Goal: Task Accomplishment & Management: Use online tool/utility

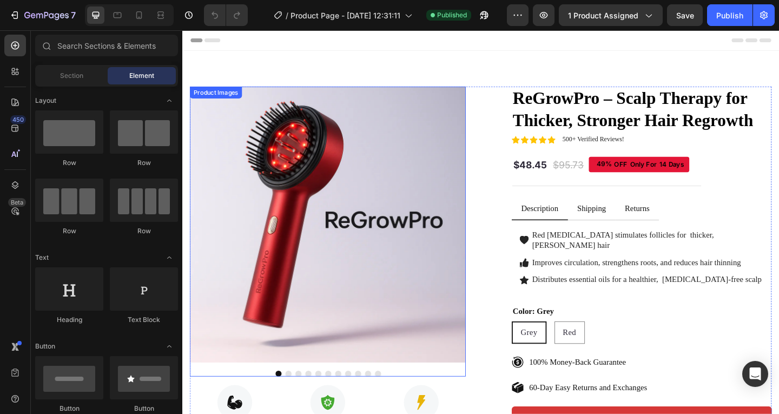
click at [408, 154] on img at bounding box center [340, 241] width 300 height 300
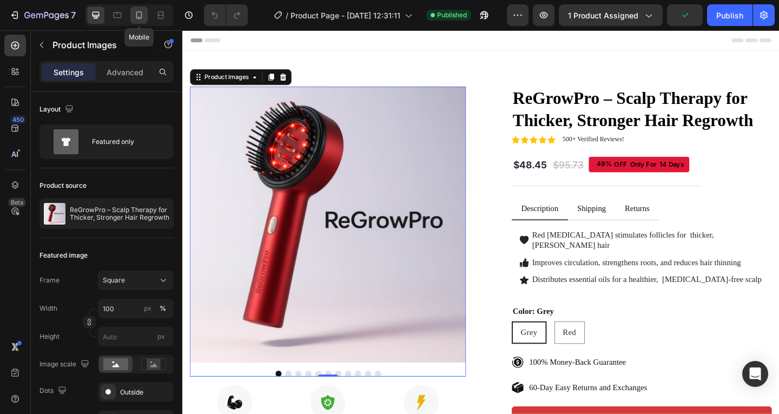
click at [137, 12] on icon at bounding box center [139, 15] width 6 height 8
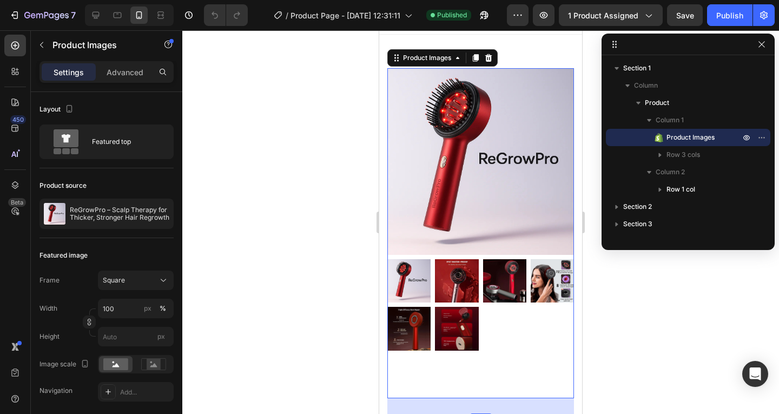
scroll to position [126, 0]
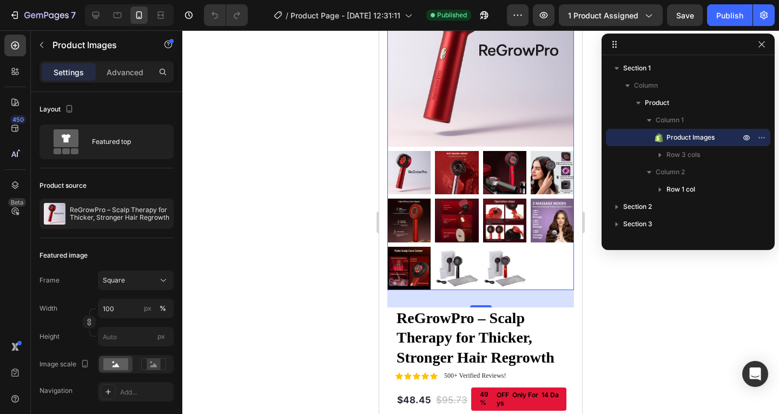
click at [482, 233] on div at bounding box center [480, 220] width 187 height 139
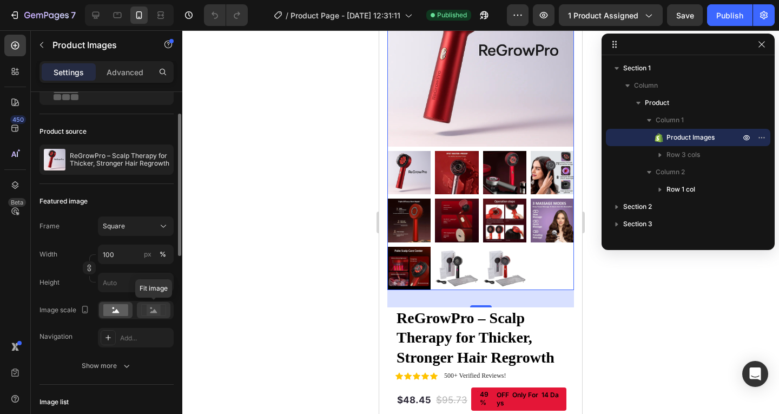
click at [151, 312] on icon at bounding box center [153, 311] width 7 height 4
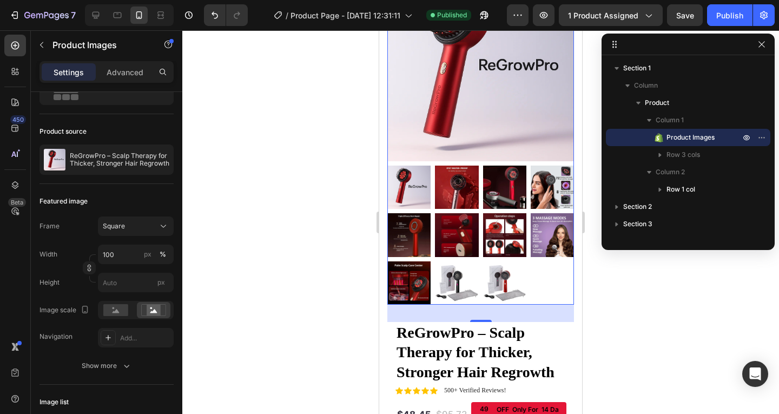
scroll to position [126, 0]
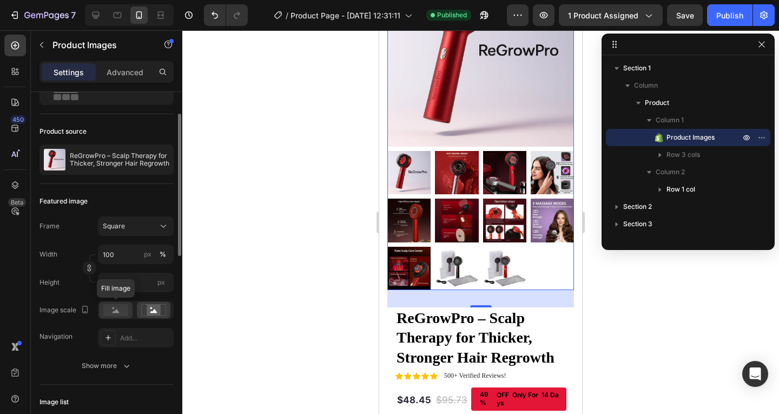
click at [110, 310] on rect at bounding box center [115, 310] width 25 height 12
click at [139, 229] on div "Square" at bounding box center [129, 226] width 53 height 10
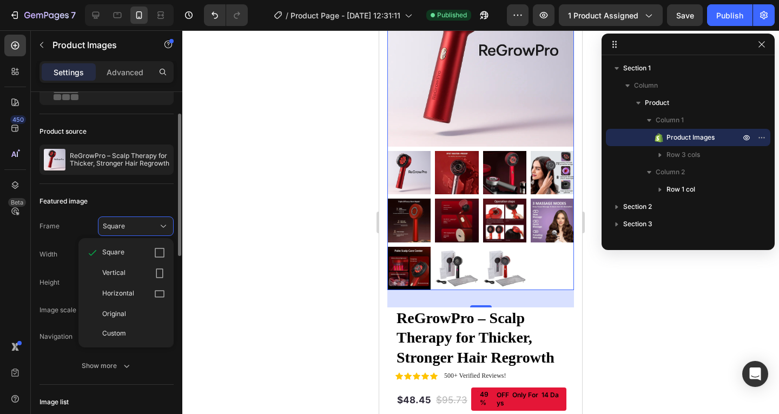
click at [150, 197] on div "Featured image" at bounding box center [107, 201] width 134 height 17
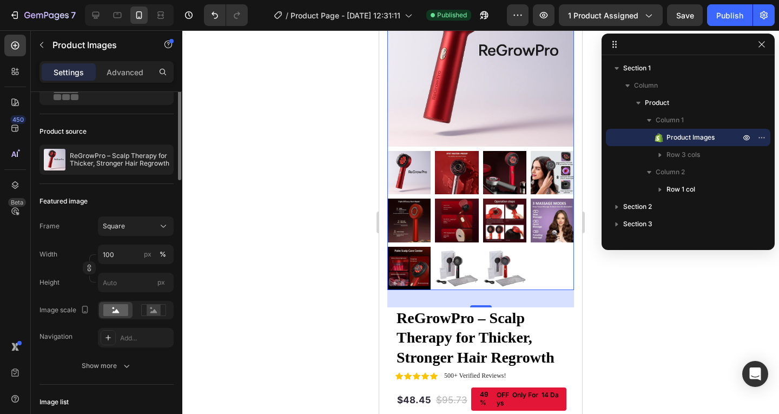
scroll to position [0, 0]
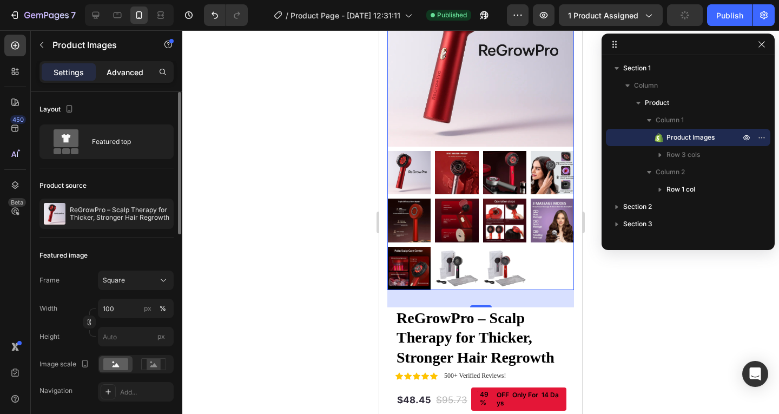
click at [129, 69] on p "Advanced" at bounding box center [125, 72] width 37 height 11
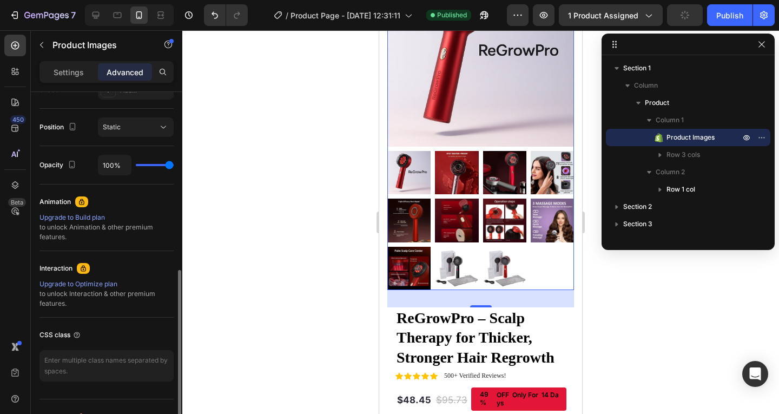
scroll to position [398, 0]
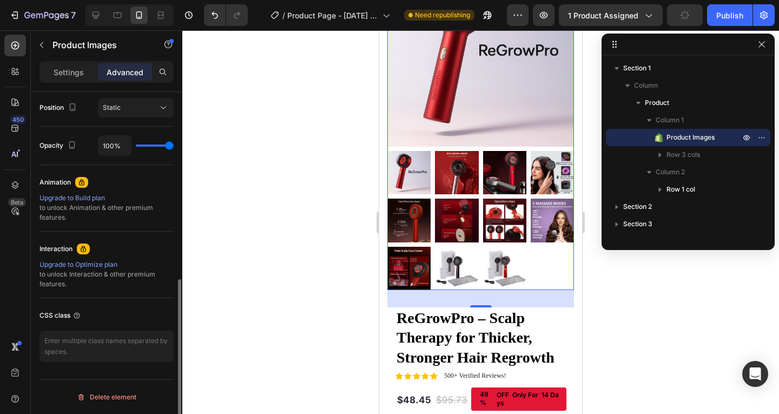
click at [470, 267] on img at bounding box center [456, 268] width 43 height 43
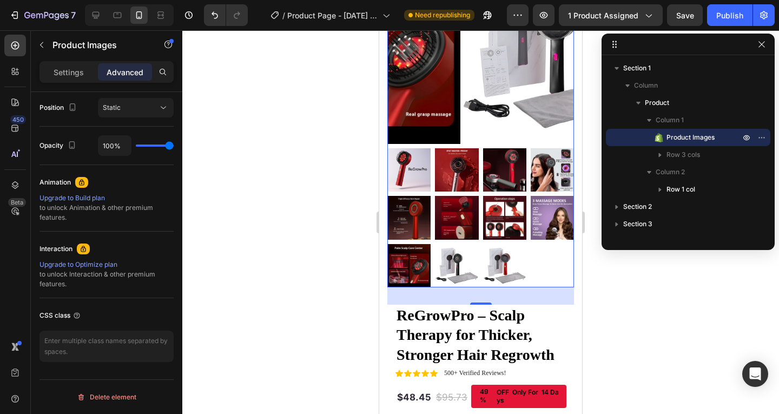
scroll to position [162, 0]
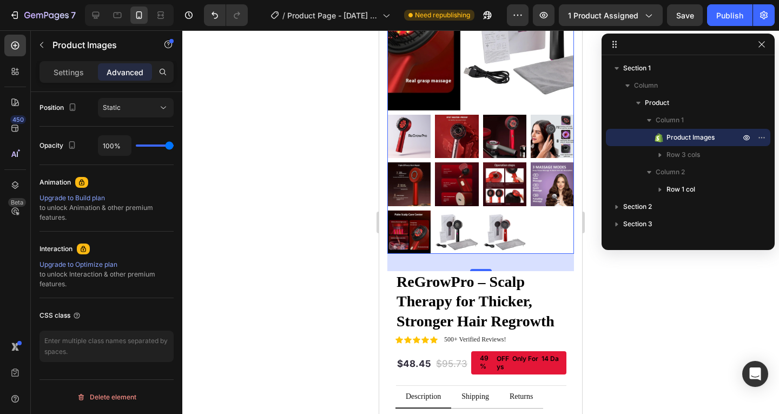
click at [498, 211] on img at bounding box center [504, 232] width 43 height 43
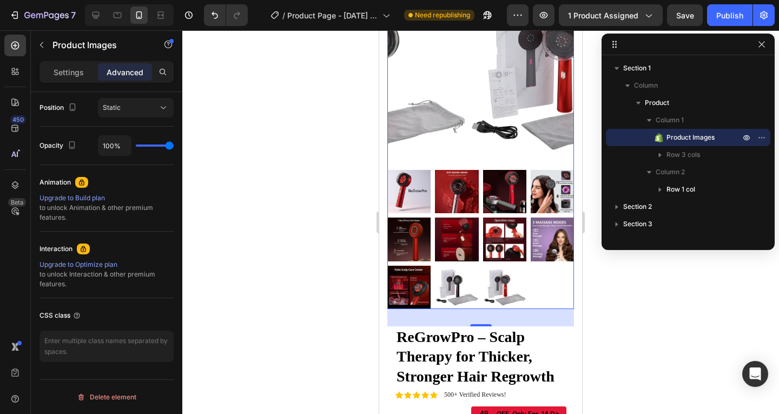
scroll to position [0, 0]
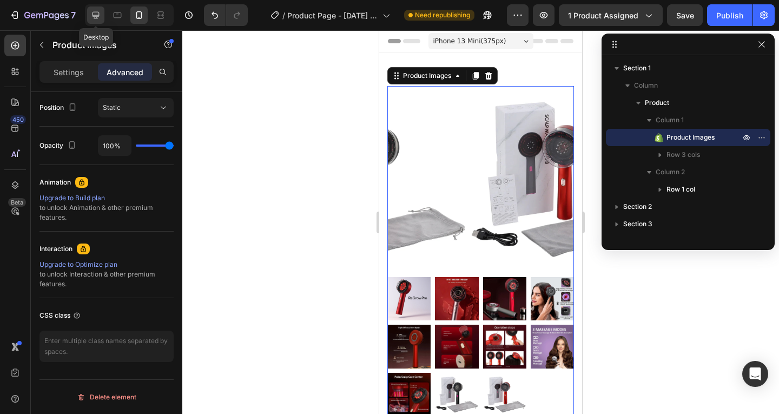
click at [101, 9] on div at bounding box center [95, 14] width 17 height 17
type input "0"
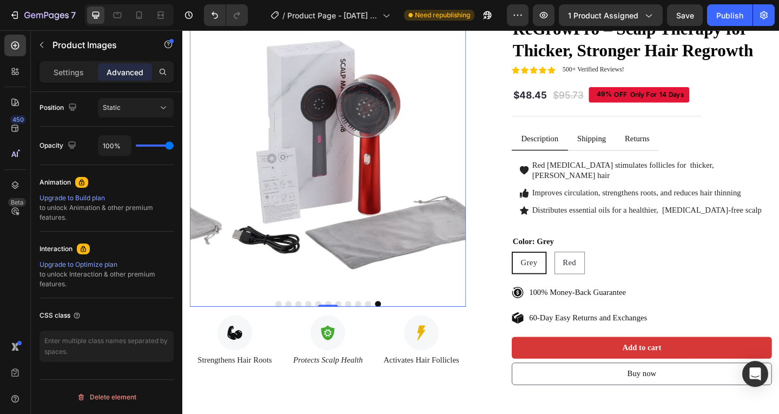
scroll to position [186, 0]
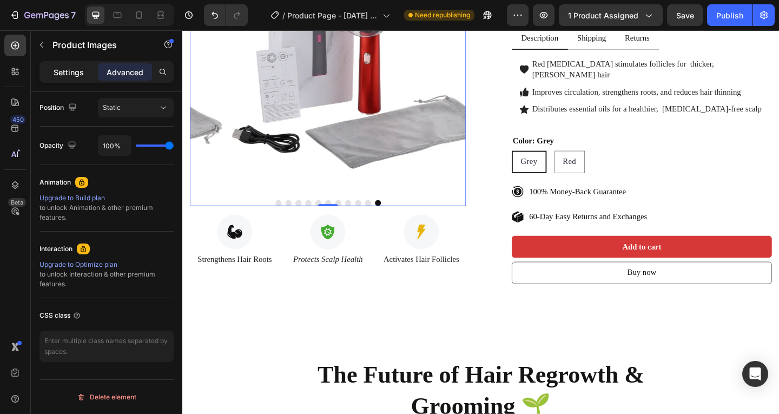
click at [81, 77] on p "Settings" at bounding box center [69, 72] width 30 height 11
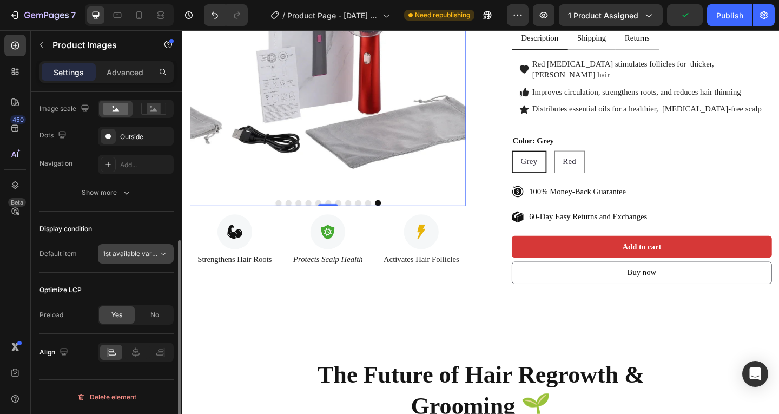
click at [156, 254] on span "1st available variant" at bounding box center [133, 253] width 61 height 8
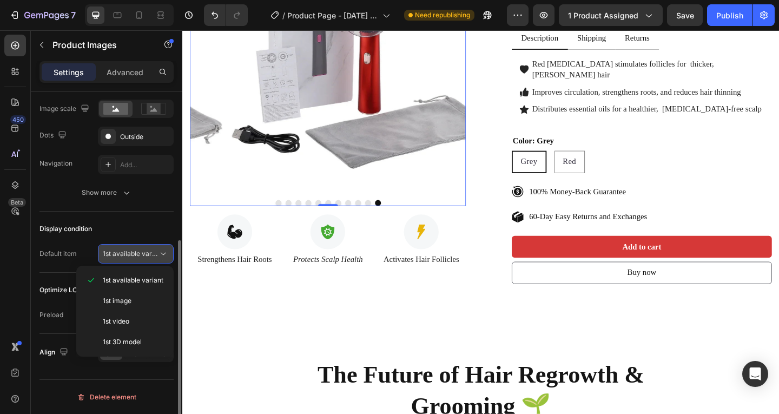
click at [154, 254] on span "1st available variant" at bounding box center [133, 253] width 61 height 8
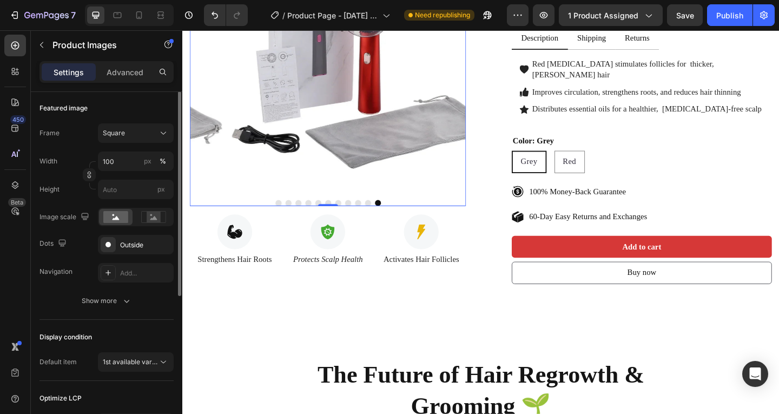
scroll to position [93, 0]
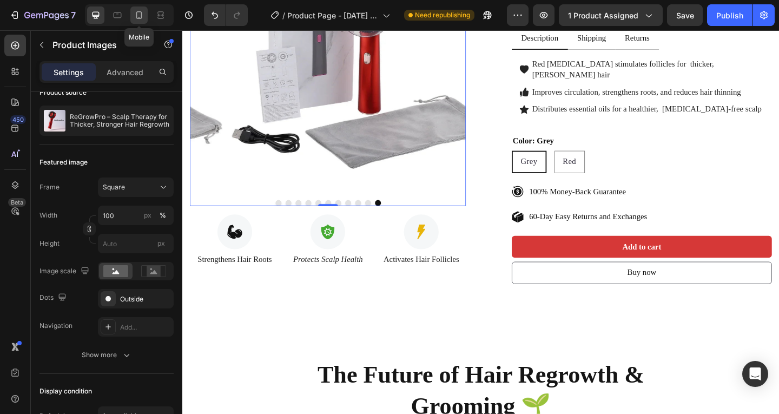
click at [136, 13] on icon at bounding box center [139, 15] width 11 height 11
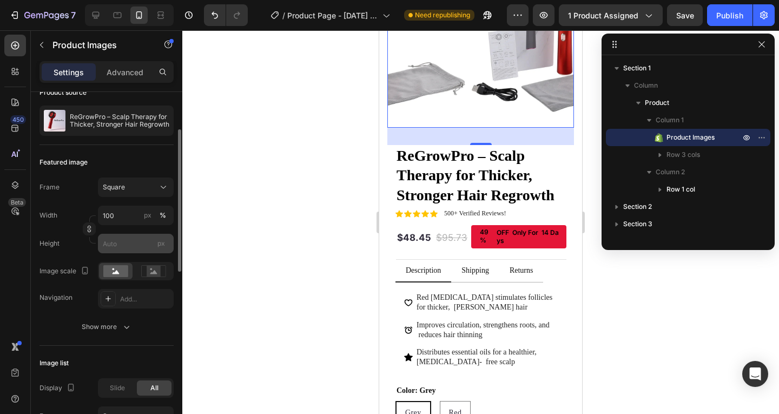
scroll to position [18, 0]
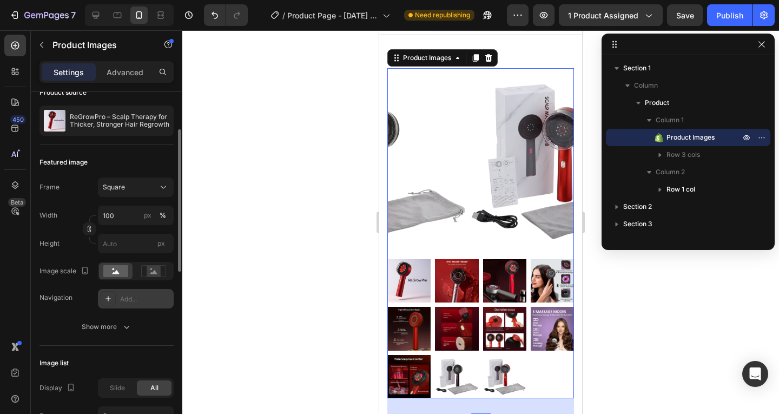
click at [115, 298] on div at bounding box center [108, 298] width 15 height 15
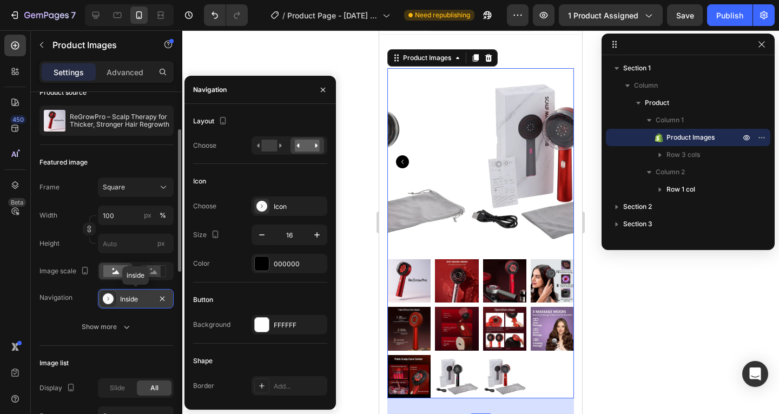
click at [115, 298] on div at bounding box center [108, 298] width 15 height 15
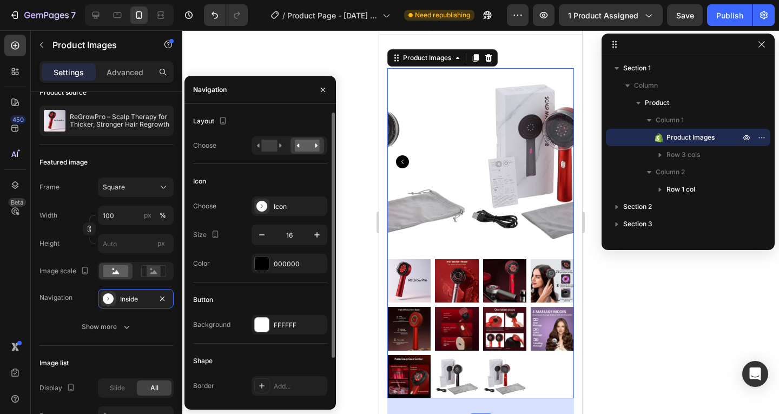
scroll to position [51, 0]
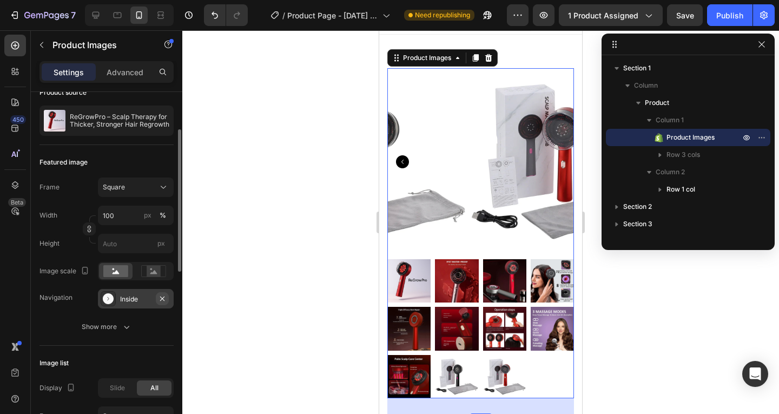
click at [165, 299] on icon "button" at bounding box center [162, 298] width 9 height 9
click at [117, 300] on div "Add..." at bounding box center [136, 298] width 76 height 19
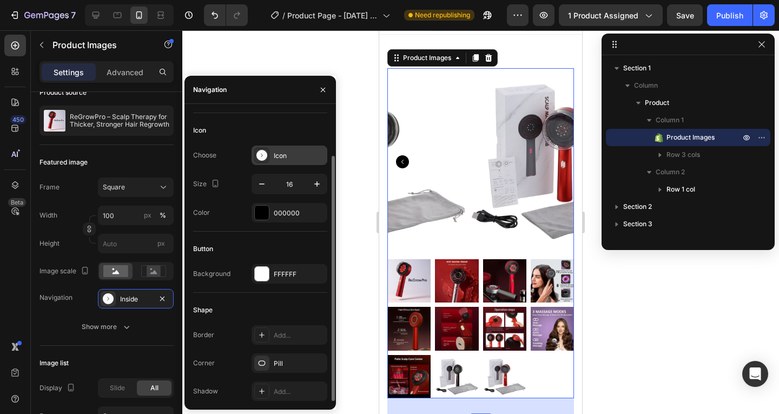
click at [287, 153] on div "Icon" at bounding box center [299, 156] width 51 height 10
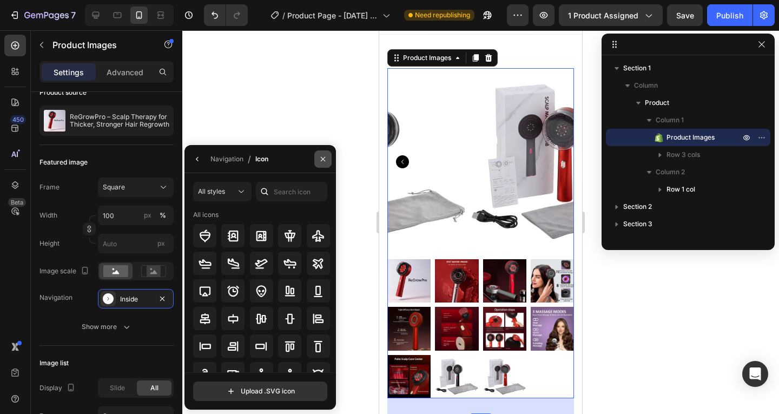
click at [316, 159] on button "button" at bounding box center [322, 158] width 17 height 17
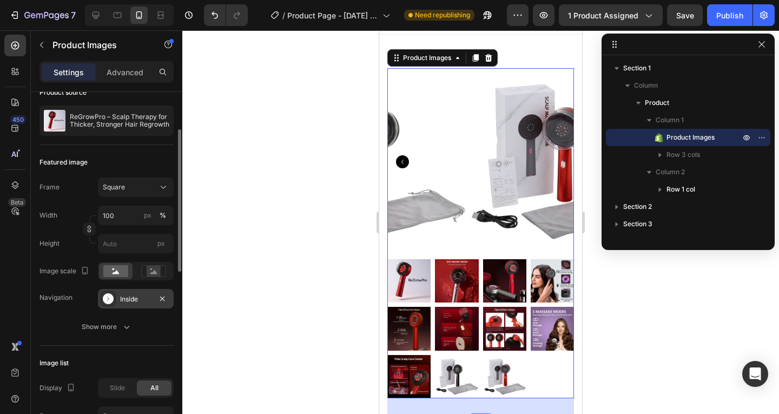
click at [106, 298] on icon at bounding box center [108, 298] width 11 height 11
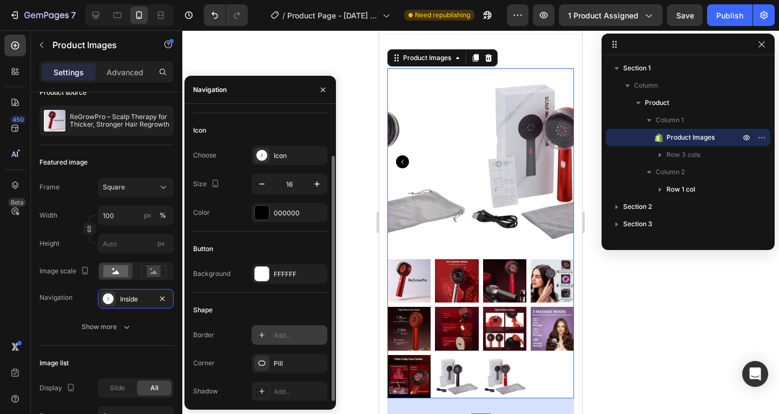
click at [272, 337] on div "Add..." at bounding box center [290, 334] width 76 height 19
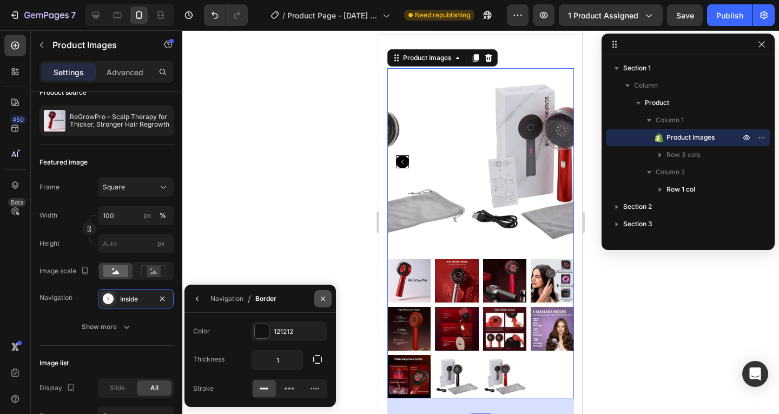
click at [321, 299] on icon "button" at bounding box center [323, 298] width 9 height 9
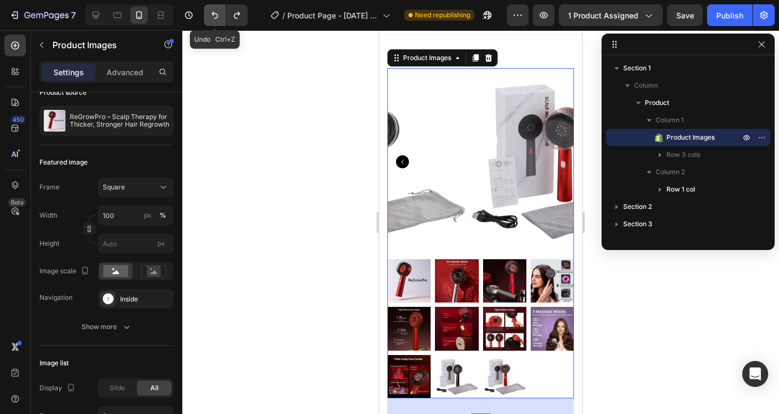
click at [212, 16] on icon "Undo/Redo" at bounding box center [214, 15] width 11 height 11
click at [218, 16] on icon "Undo/Redo" at bounding box center [214, 15] width 11 height 11
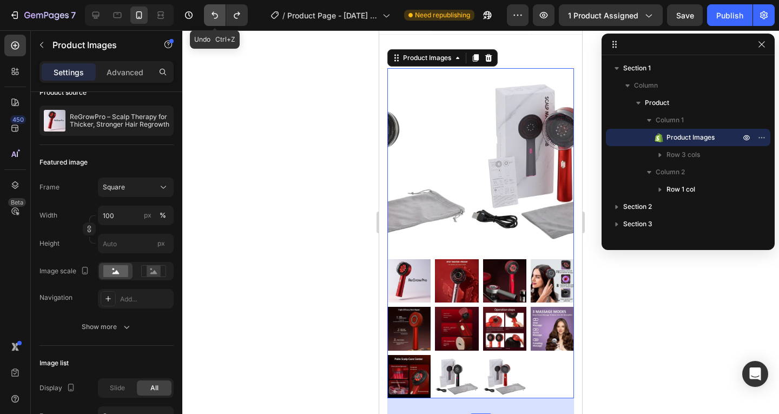
click at [218, 16] on icon "Undo/Redo" at bounding box center [214, 15] width 11 height 11
click at [233, 12] on icon "Undo/Redo" at bounding box center [237, 15] width 11 height 11
click at [100, 13] on icon at bounding box center [95, 15] width 11 height 11
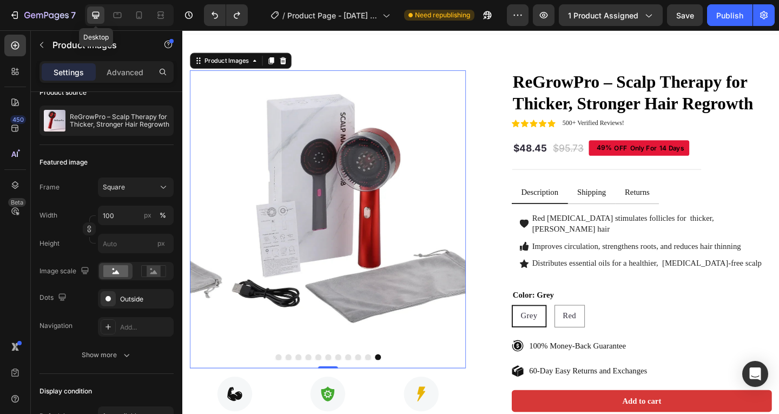
scroll to position [23, 0]
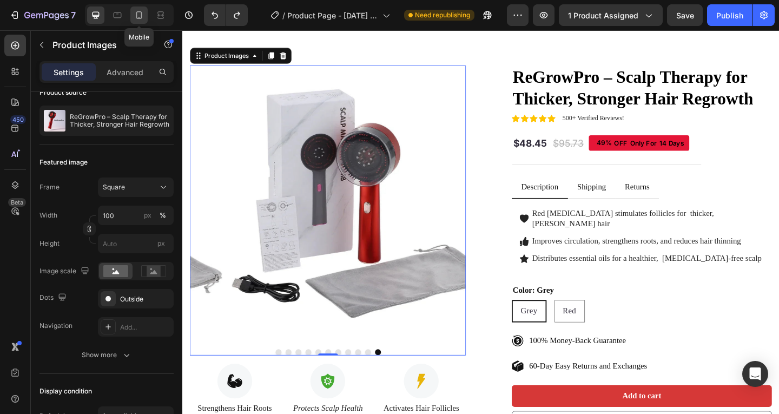
click at [139, 16] on icon at bounding box center [139, 15] width 11 height 11
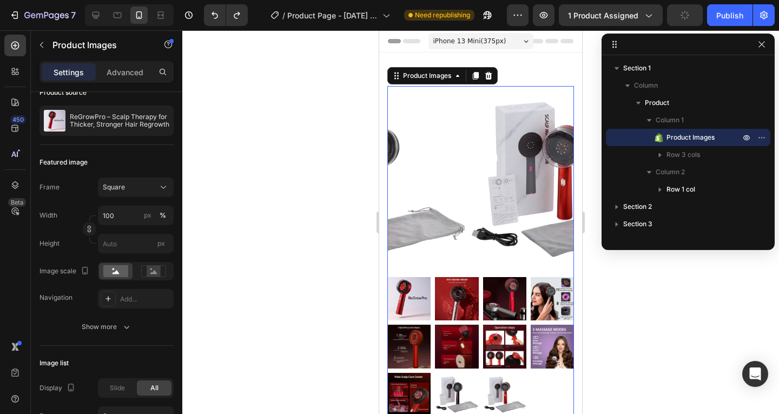
click at [524, 309] on div at bounding box center [480, 346] width 187 height 139
click at [105, 19] on div at bounding box center [129, 15] width 89 height 22
click at [100, 17] on icon at bounding box center [95, 15] width 11 height 11
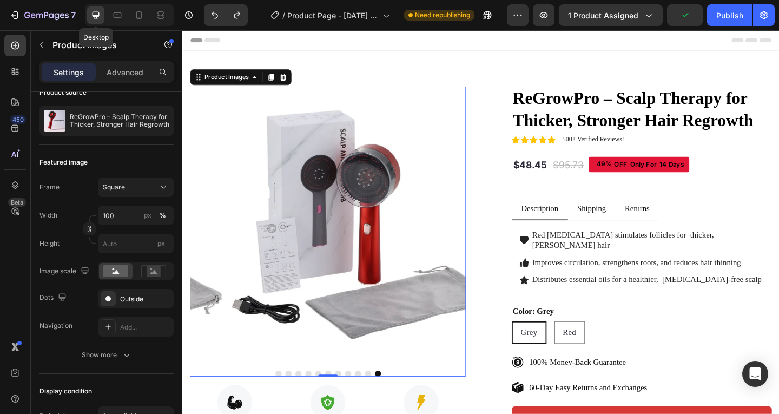
scroll to position [23, 0]
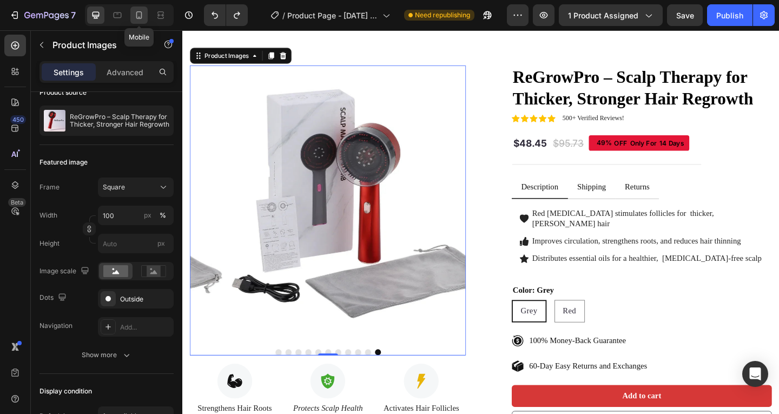
click at [144, 17] on icon at bounding box center [139, 15] width 11 height 11
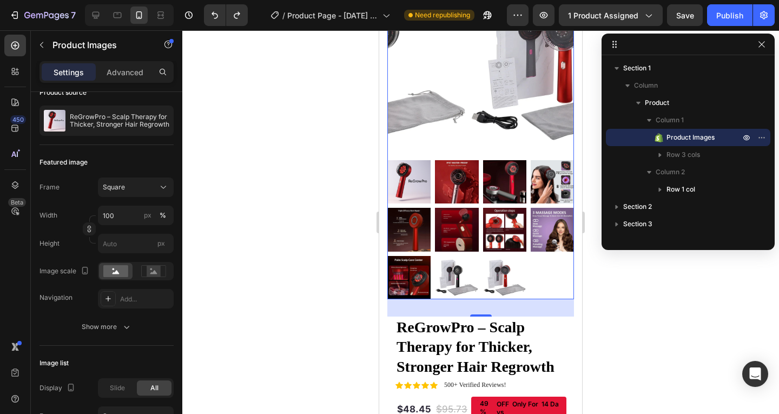
scroll to position [126, 0]
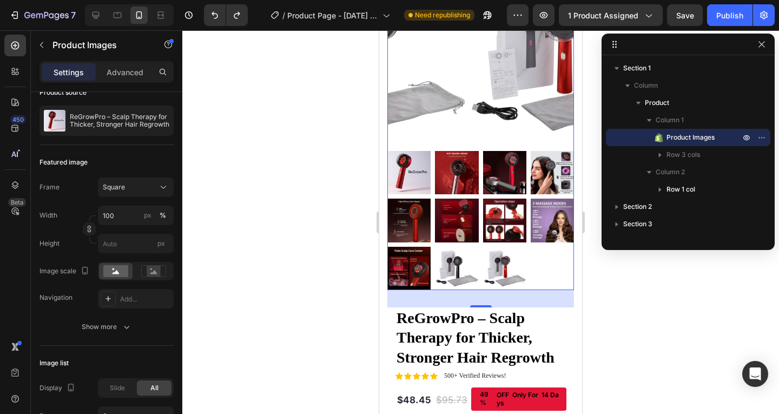
click at [490, 265] on img at bounding box center [504, 268] width 43 height 43
click at [715, 153] on p "Row 3 cols" at bounding box center [705, 154] width 76 height 11
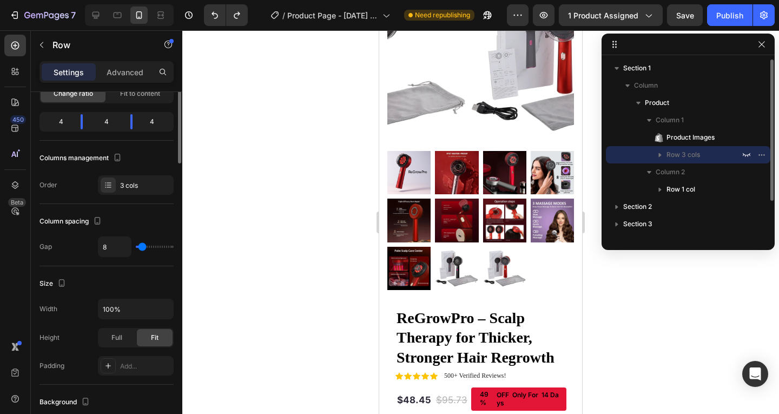
scroll to position [0, 0]
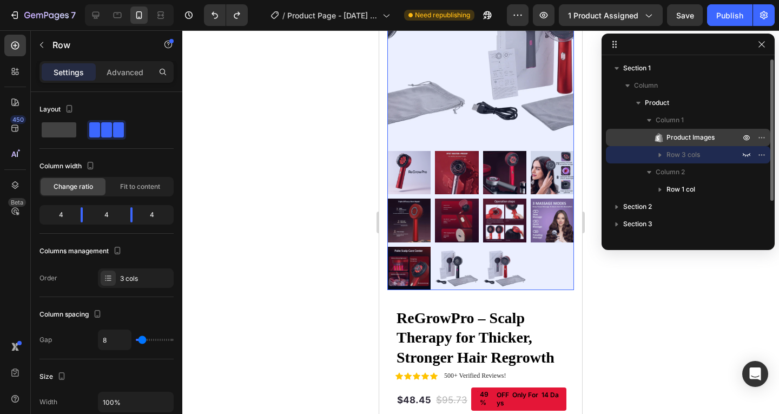
click at [709, 136] on span "Product Images" at bounding box center [691, 137] width 48 height 11
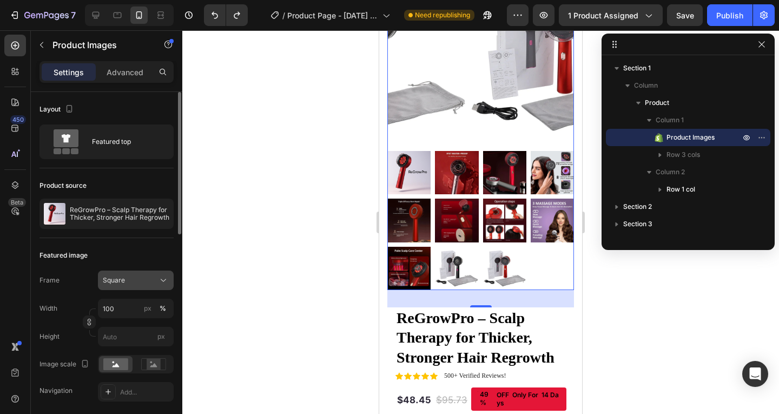
click at [150, 286] on button "Square" at bounding box center [136, 280] width 76 height 19
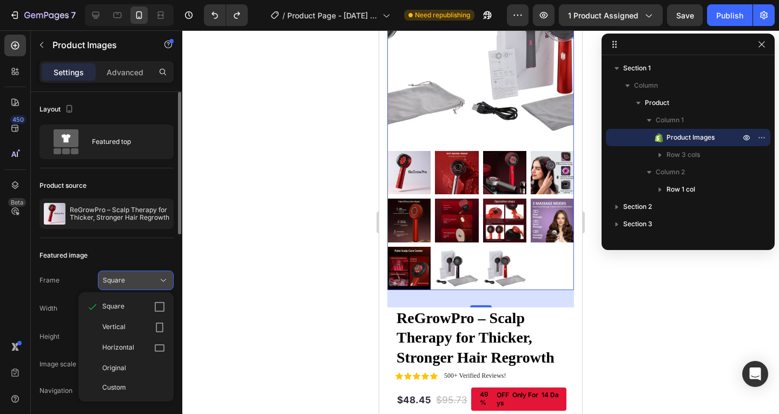
click at [150, 286] on button "Square" at bounding box center [136, 280] width 76 height 19
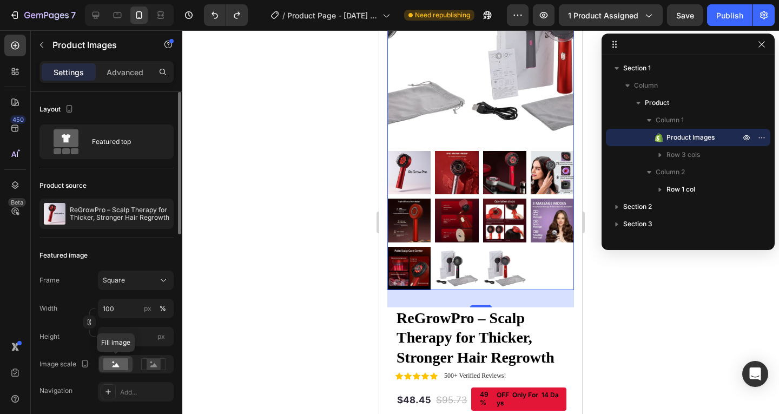
click at [120, 358] on rect at bounding box center [115, 364] width 25 height 12
click at [119, 361] on rect at bounding box center [115, 364] width 25 height 12
click at [85, 362] on icon "button" at bounding box center [85, 363] width 11 height 11
click at [88, 327] on icon "button" at bounding box center [87, 324] width 8 height 6
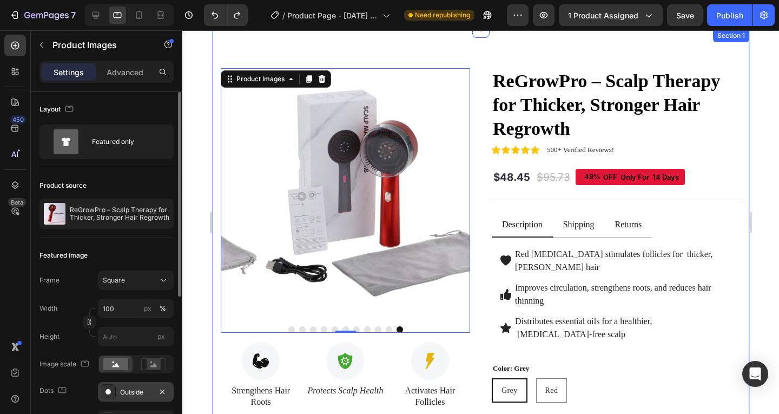
scroll to position [54, 0]
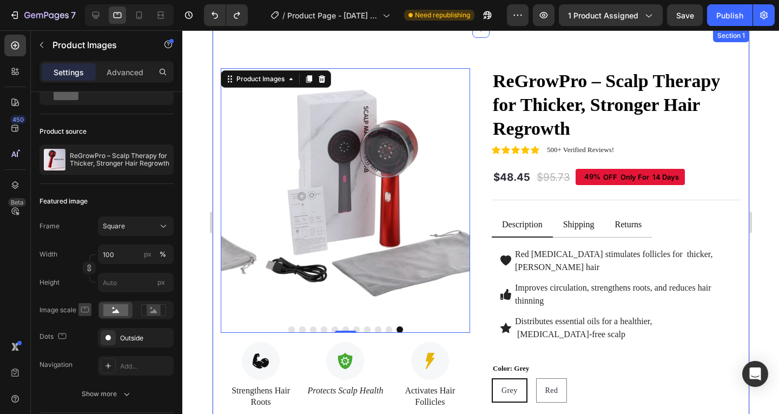
click at [86, 307] on icon "button" at bounding box center [85, 309] width 11 height 11
click at [120, 336] on div "Outside" at bounding box center [136, 337] width 76 height 19
click at [88, 310] on icon "button" at bounding box center [85, 309] width 11 height 11
click at [87, 362] on icon "button" at bounding box center [87, 365] width 11 height 11
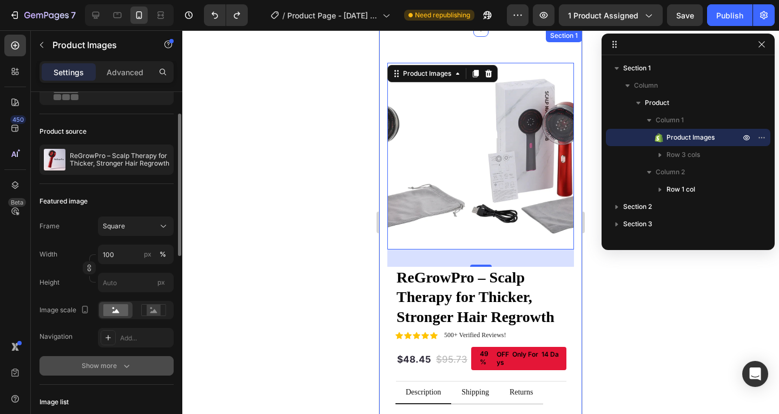
scroll to position [18, 0]
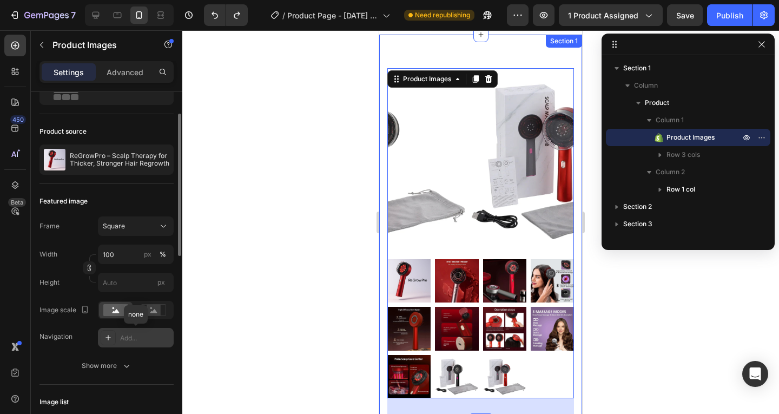
click at [109, 337] on icon at bounding box center [108, 337] width 9 height 9
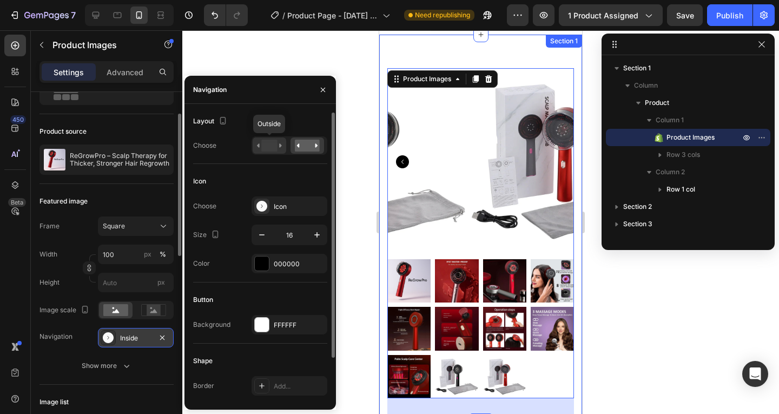
click at [274, 143] on rect at bounding box center [269, 146] width 16 height 12
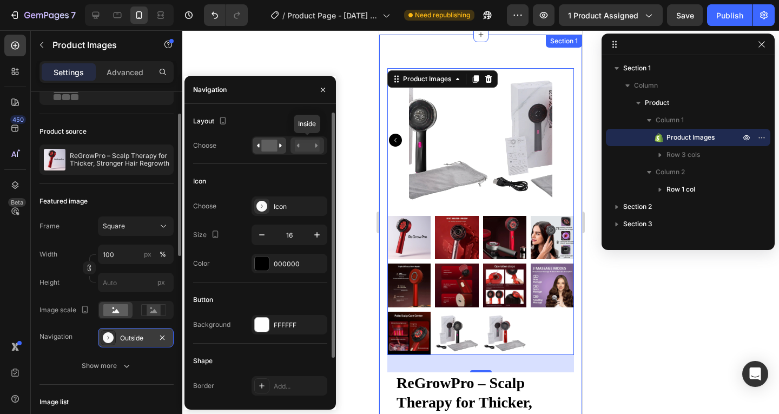
click at [303, 146] on rect at bounding box center [307, 146] width 25 height 12
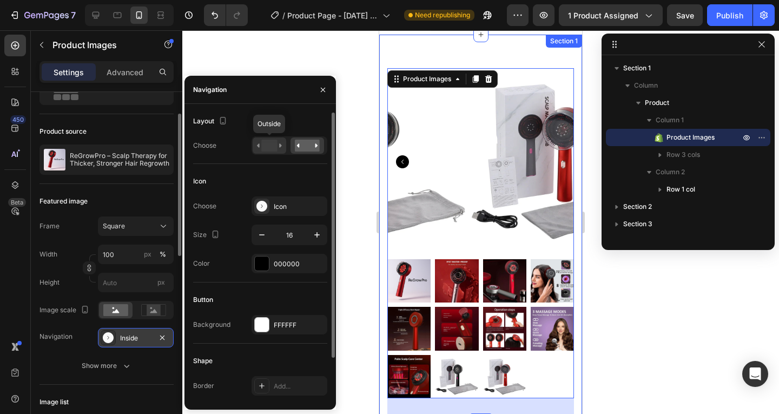
click at [274, 147] on rect at bounding box center [269, 146] width 16 height 12
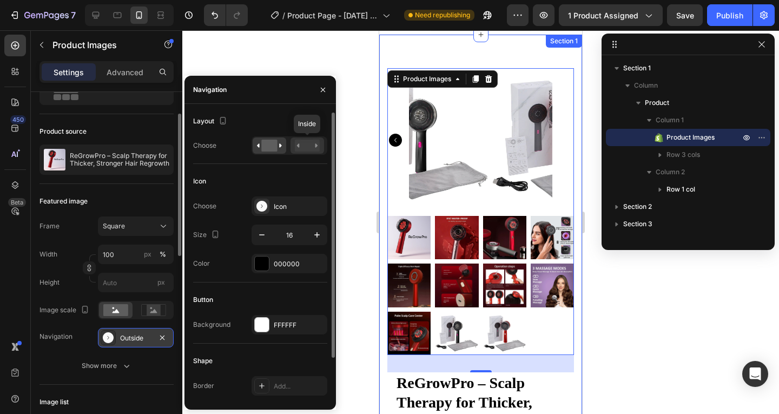
click at [294, 143] on div at bounding box center [308, 145] width 34 height 16
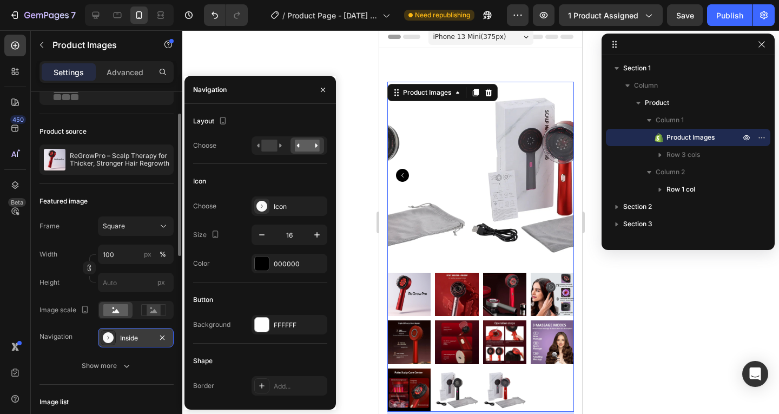
scroll to position [0, 0]
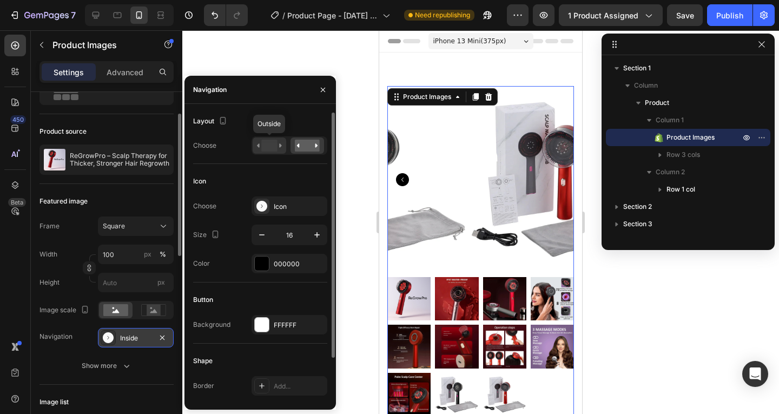
click at [272, 152] on div at bounding box center [270, 145] width 34 height 16
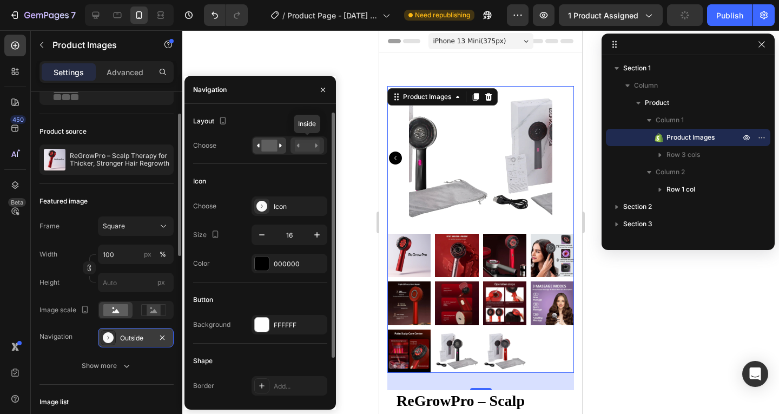
click at [297, 147] on rect at bounding box center [307, 146] width 25 height 12
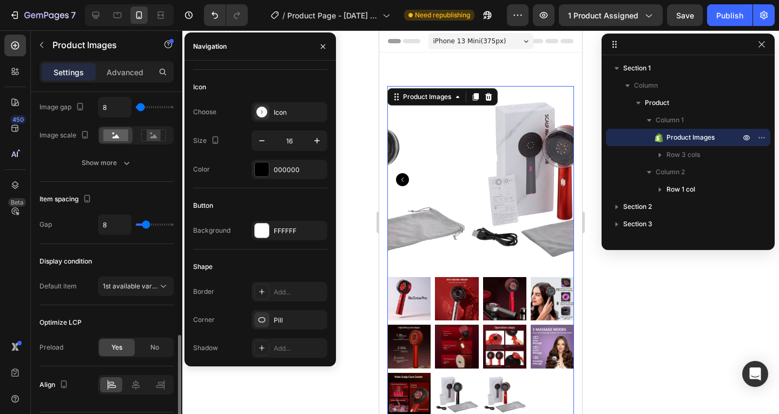
scroll to position [520, 0]
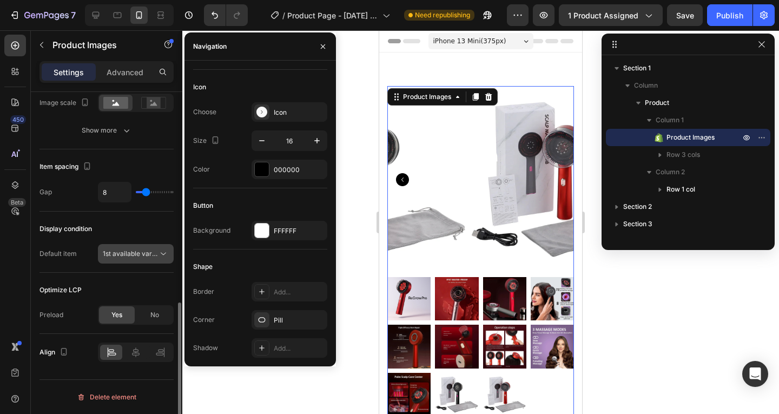
click at [146, 257] on span "1st available variant" at bounding box center [133, 253] width 61 height 8
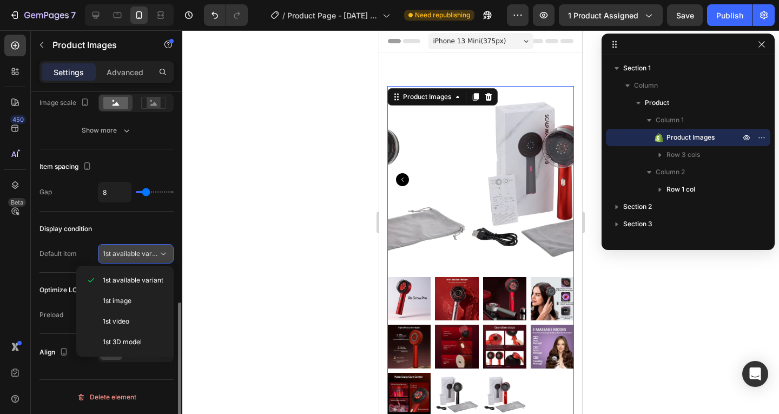
click at [146, 257] on span "1st available variant" at bounding box center [133, 253] width 61 height 8
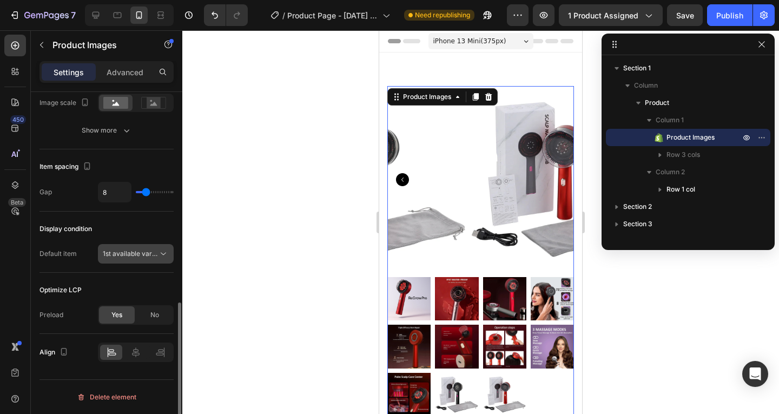
click at [146, 257] on span "1st available variant" at bounding box center [133, 253] width 61 height 8
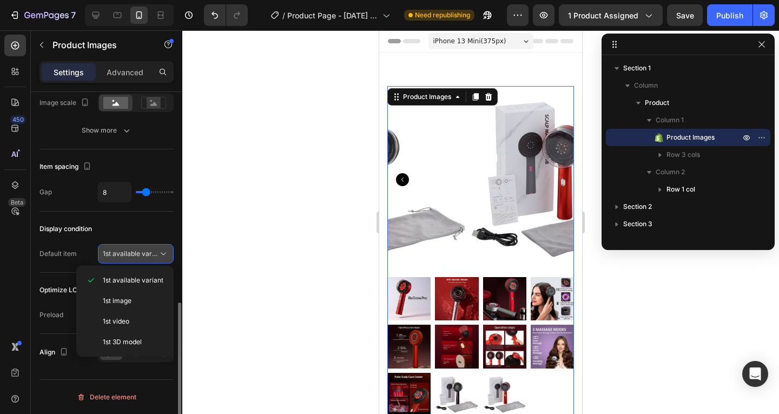
click at [146, 257] on span "1st available variant" at bounding box center [133, 253] width 61 height 8
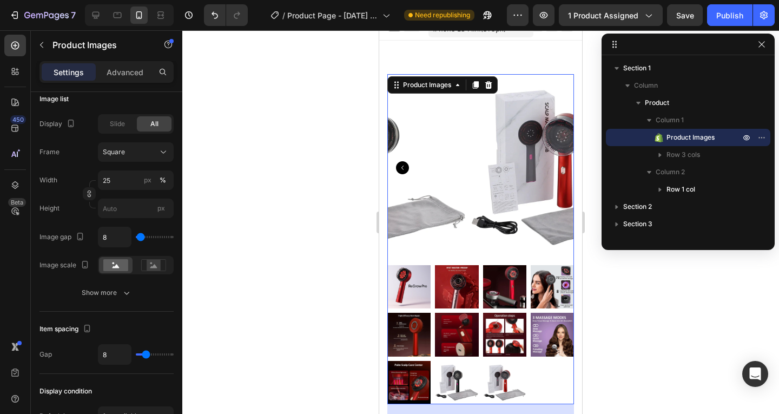
scroll to position [0, 0]
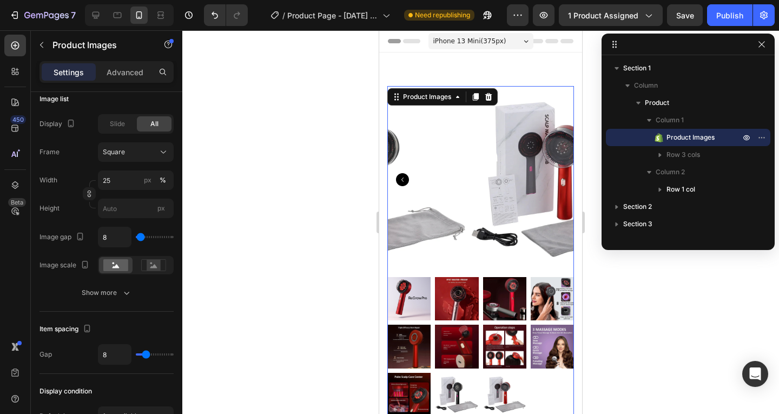
click at [498, 265] on div at bounding box center [480, 251] width 187 height 330
click at [495, 301] on img at bounding box center [504, 298] width 43 height 43
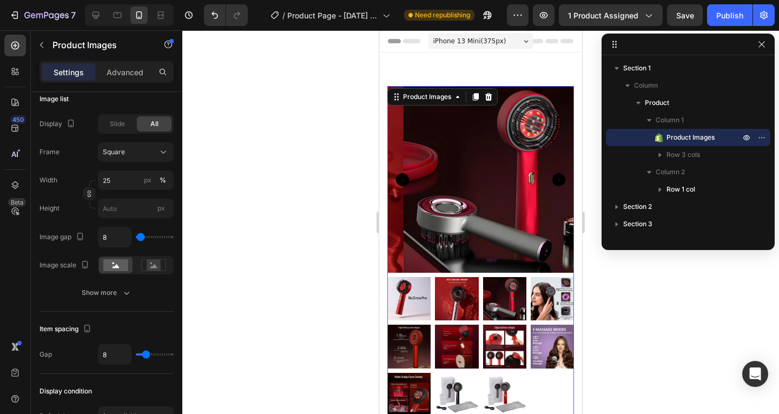
click at [495, 277] on img at bounding box center [504, 298] width 43 height 43
click at [423, 308] on img at bounding box center [408, 298] width 43 height 43
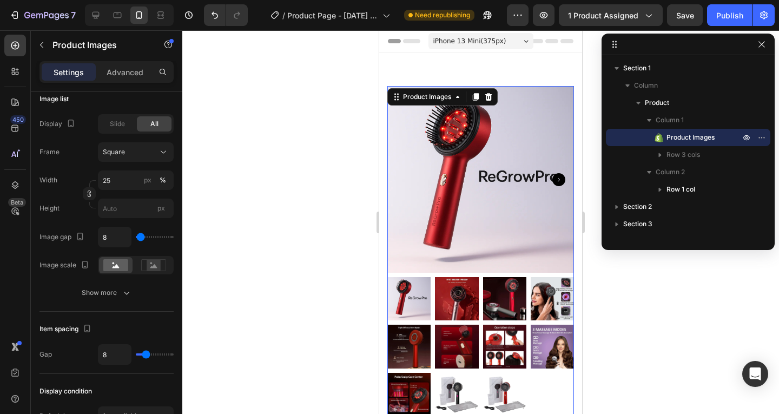
click at [444, 328] on img at bounding box center [456, 346] width 43 height 43
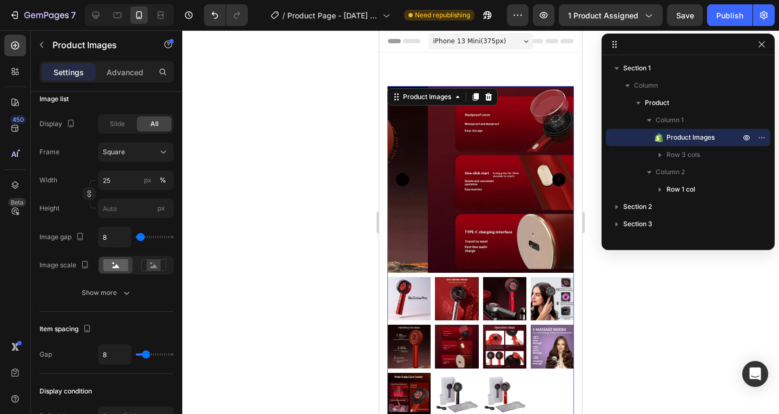
click at [418, 299] on img at bounding box center [408, 298] width 43 height 43
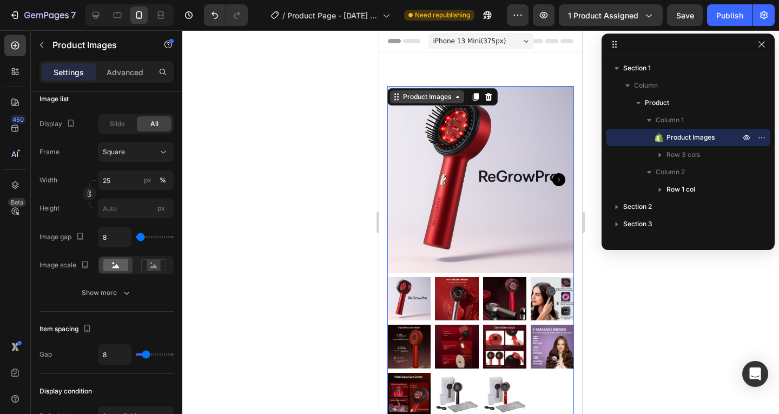
click at [454, 95] on icon at bounding box center [458, 97] width 9 height 9
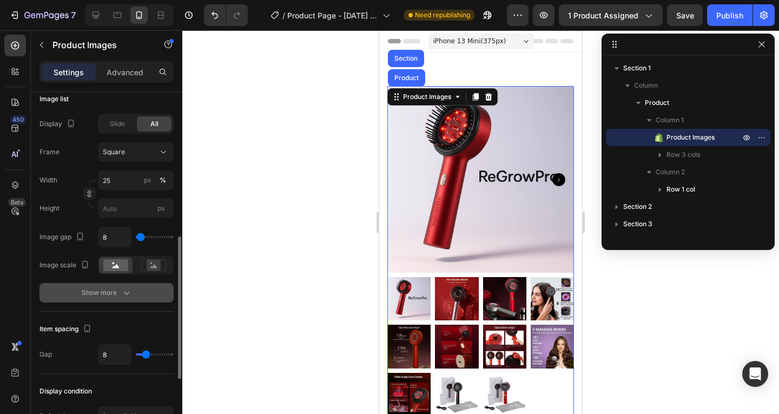
click at [124, 297] on icon "button" at bounding box center [126, 292] width 11 height 11
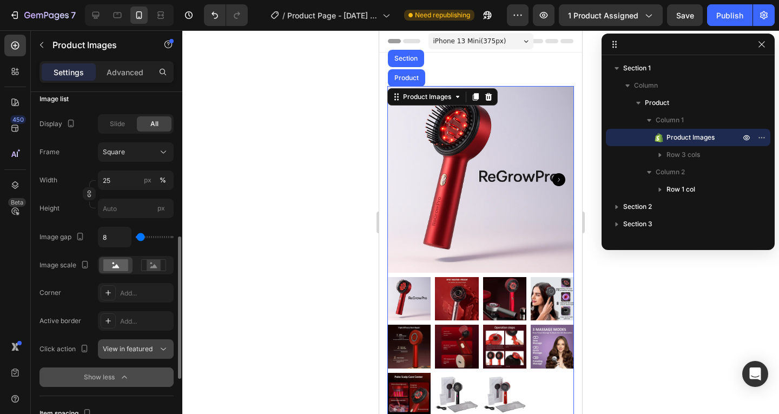
click at [156, 348] on div "View in featured" at bounding box center [130, 349] width 55 height 10
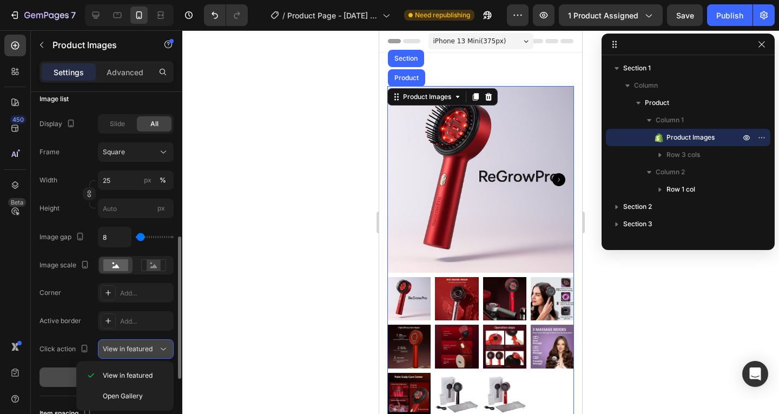
click at [156, 348] on div "View in featured" at bounding box center [130, 349] width 55 height 10
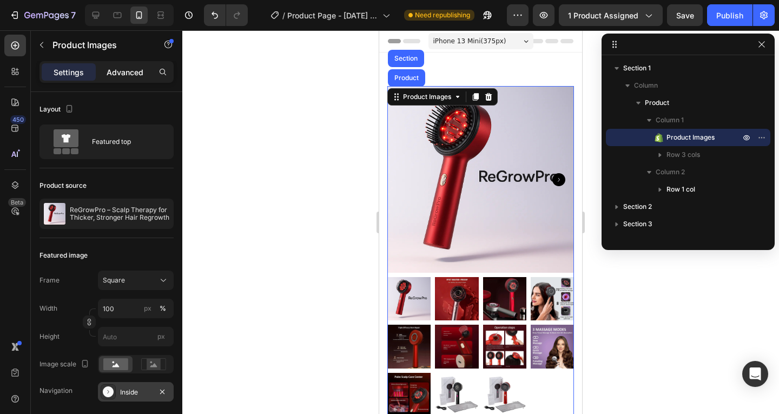
click at [126, 73] on p "Advanced" at bounding box center [125, 72] width 37 height 11
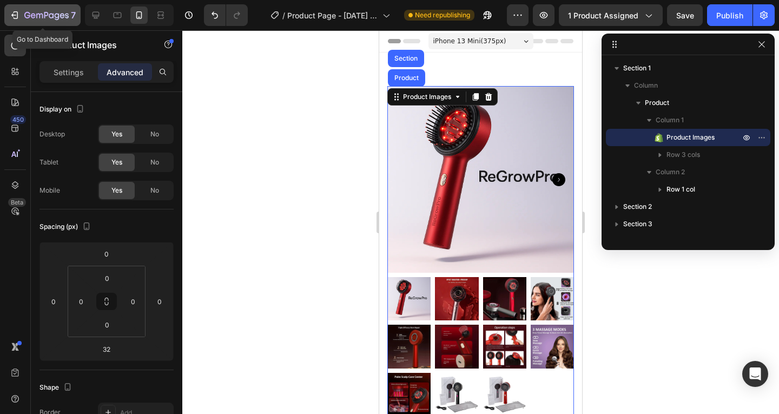
click at [22, 20] on div "7" at bounding box center [42, 15] width 67 height 13
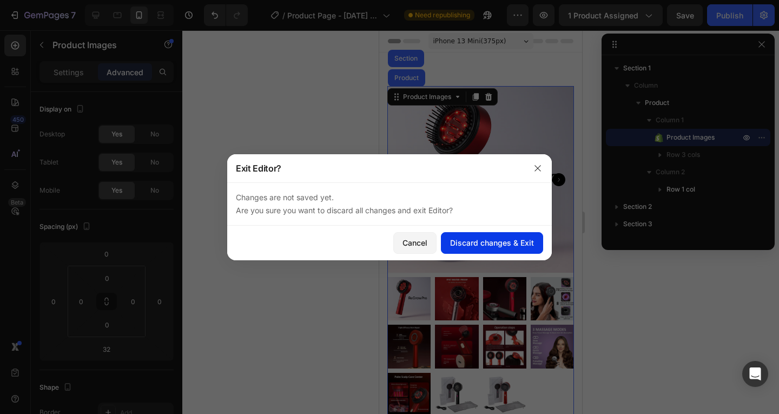
click at [502, 245] on div "Discard changes & Exit" at bounding box center [492, 242] width 84 height 11
